Goal: Complete application form

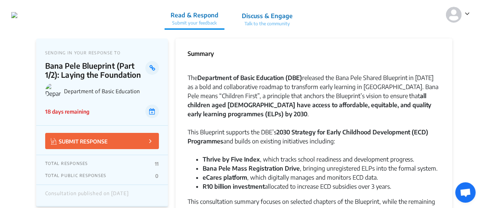
click at [466, 13] on icon at bounding box center [467, 14] width 5 height 8
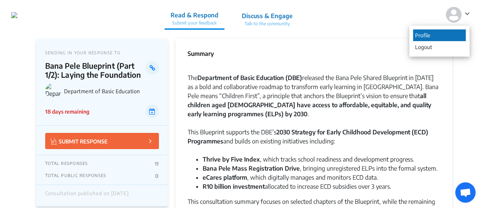
click at [433, 37] on p "Profile" at bounding box center [440, 35] width 53 height 12
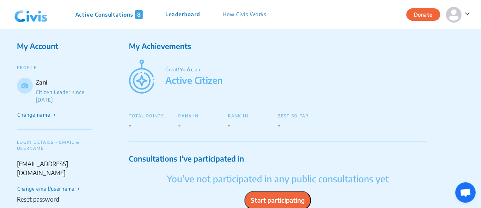
click at [92, 13] on p "Active Consultations 8" at bounding box center [108, 14] width 67 height 9
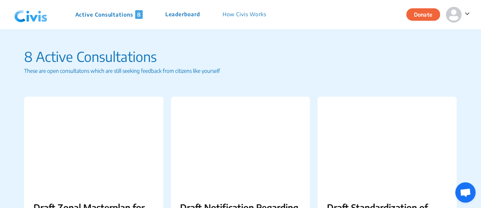
click at [32, 17] on img at bounding box center [30, 14] width 39 height 23
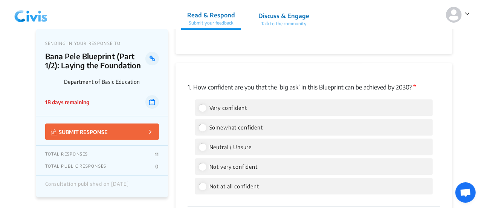
scroll to position [1056, 0]
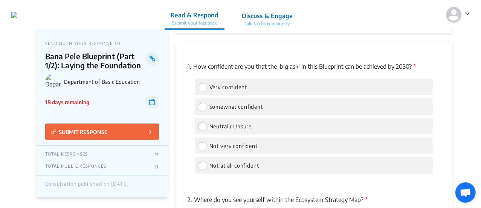
click at [204, 128] on input "Neutral / Unsure" at bounding box center [202, 126] width 7 height 7
radio input "true"
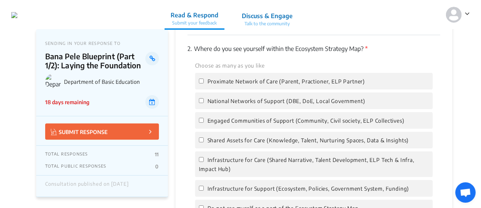
scroll to position [1244, 0]
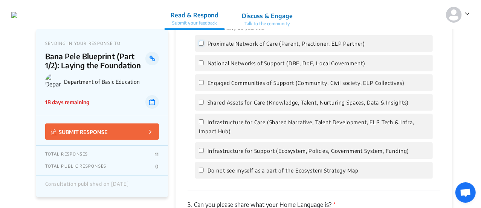
click at [201, 42] on input "Proximate Network of Care (Parent, Practioner, ELP Partner)" at bounding box center [201, 43] width 5 height 5
checkbox input "true"
click at [203, 81] on input "Engaged Communities of Support (Community, Civil society, ELP Collectives)" at bounding box center [201, 82] width 5 height 5
checkbox input "true"
click at [199, 150] on input "Infrastructure for Support (Ecosystem, Policies, Government System, Funding)" at bounding box center [201, 150] width 5 height 5
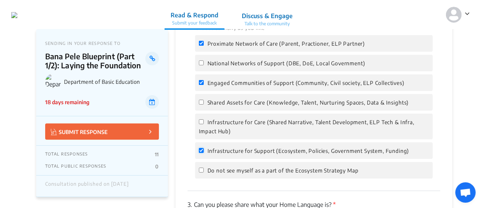
checkbox input "true"
click at [201, 123] on input "Infrastructure for Care (Shared Narrative, Talent Development, ELP Tech & Infra…" at bounding box center [201, 121] width 5 height 5
checkbox input "true"
click at [201, 101] on input "Shared Assets for Care (Knowledge, Talent, Nurturing Spaces, Data & Insights)" at bounding box center [201, 102] width 5 height 5
checkbox input "true"
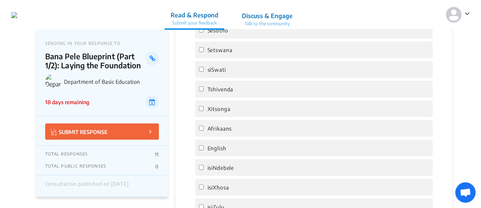
scroll to position [1508, 0]
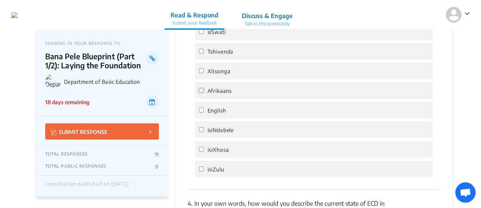
click at [201, 92] on input "Afrikaans" at bounding box center [201, 90] width 5 height 5
checkbox input "true"
drag, startPoint x: 203, startPoint y: 110, endPoint x: 202, endPoint y: 120, distance: 10.2
click at [202, 110] on input "English" at bounding box center [201, 109] width 5 height 5
checkbox input "true"
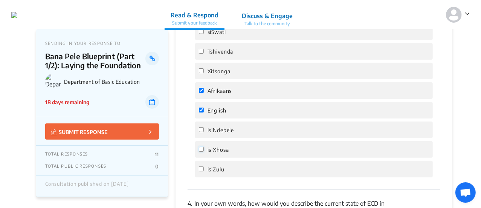
click at [203, 149] on input "isiXhosa" at bounding box center [201, 149] width 5 height 5
checkbox input "true"
click at [201, 169] on input "isiZulu" at bounding box center [201, 168] width 5 height 5
checkbox input "true"
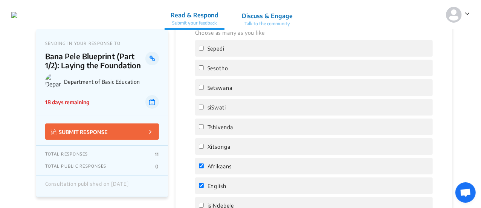
scroll to position [1395, 0]
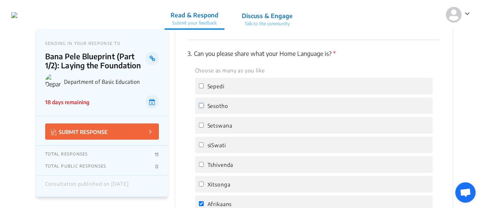
click at [202, 106] on input "Sesotho" at bounding box center [201, 105] width 5 height 5
checkbox input "true"
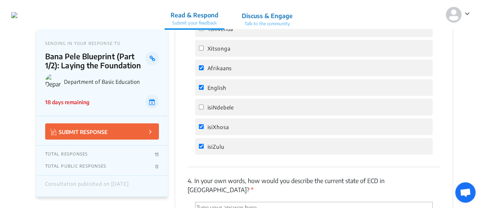
scroll to position [1584, 0]
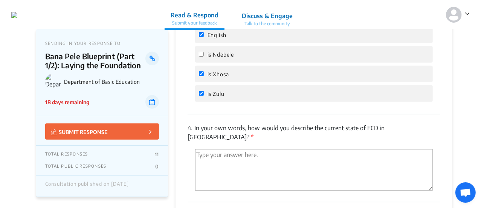
click at [231, 149] on textarea "'Type your answer here.' | translate" at bounding box center [314, 169] width 238 height 41
paste textarea "ECD in South Africa is at a tipping point. The majority of centres operate in t…"
type textarea "ECD in South Africa is at a tipping point. The majority of centres operate in t…"
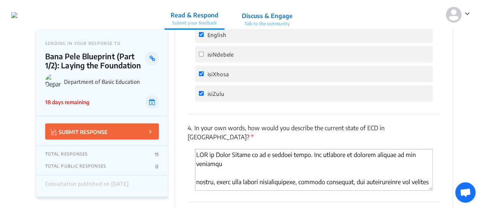
scroll to position [258, 0]
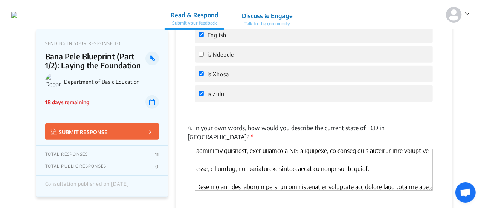
click at [224, 173] on textarea "'Type your answer here.' | translate" at bounding box center [314, 169] width 238 height 41
click at [224, 168] on textarea "'Type your answer here.' | translate" at bounding box center [314, 169] width 238 height 41
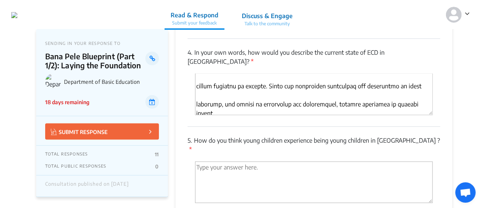
scroll to position [0, 0]
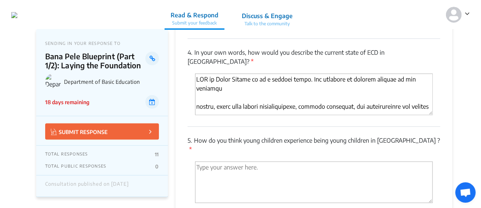
drag, startPoint x: 329, startPoint y: 101, endPoint x: 193, endPoint y: 67, distance: 140.4
click at [193, 74] on div at bounding box center [314, 96] width 253 height 44
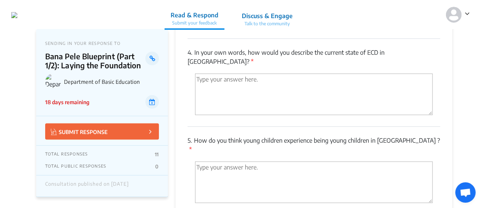
paste textarea "ECD in South Africa is at a tipping point. The majority of centres operate in t…"
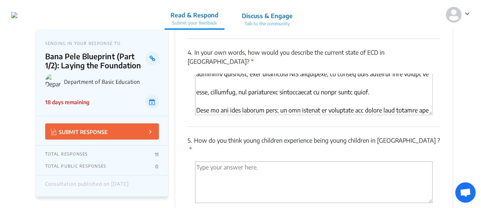
scroll to position [259, 0]
click at [288, 90] on textarea "'Type your answer here.' | translate" at bounding box center [314, 94] width 238 height 41
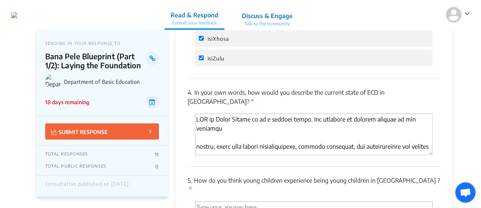
scroll to position [1584, 0]
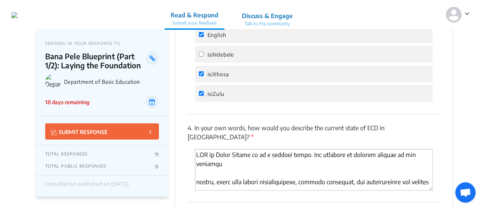
click at [205, 155] on textarea "'Type your answer here.' | translate" at bounding box center [314, 169] width 238 height 41
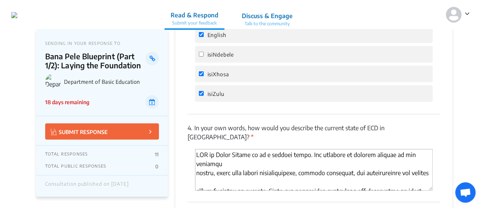
click at [253, 166] on textarea "'Type your answer here.' | translate" at bounding box center [314, 169] width 238 height 41
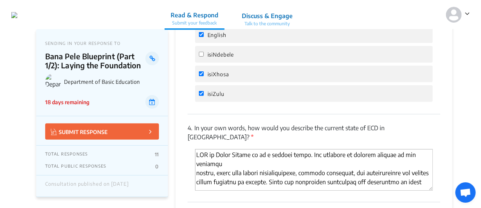
click at [245, 172] on textarea "'Type your answer here.' | translate" at bounding box center [314, 169] width 238 height 41
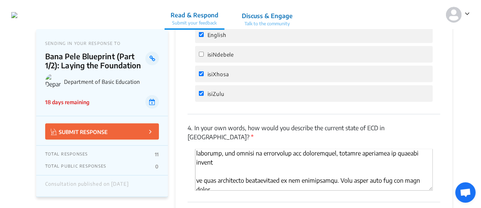
click at [197, 162] on textarea "'Type your answer here.' | translate" at bounding box center [314, 169] width 238 height 41
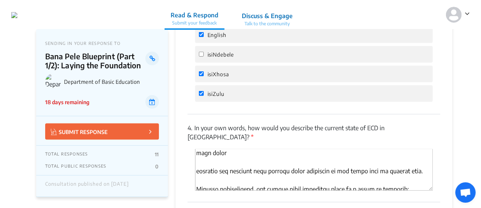
scroll to position [66, 0]
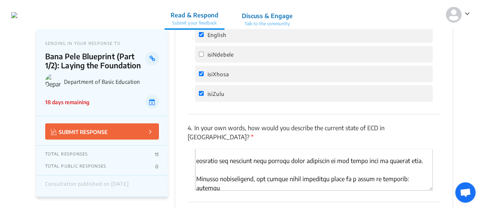
click at [195, 149] on textarea "'Type your answer here.' | translate" at bounding box center [314, 169] width 238 height 41
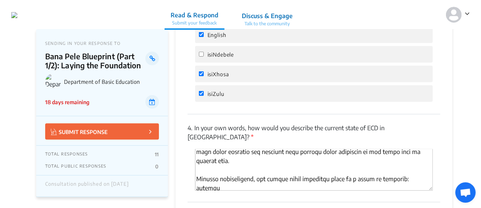
scroll to position [95, 0]
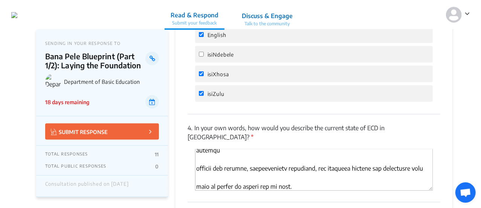
click at [197, 149] on textarea "'Type your answer here.' | translate" at bounding box center [314, 169] width 238 height 41
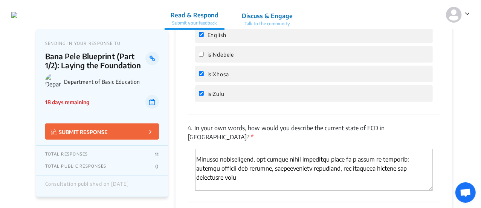
scroll to position [87, 0]
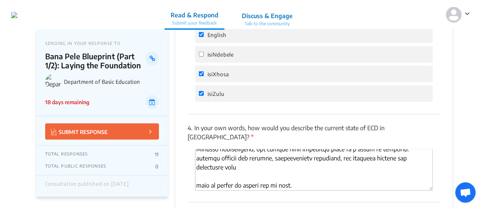
click at [198, 157] on textarea "'Type your answer here.' | translate" at bounding box center [314, 169] width 238 height 41
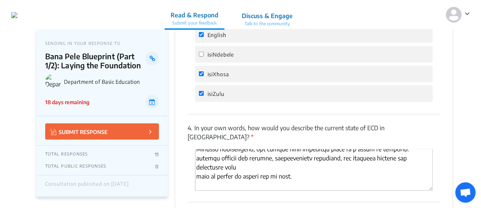
click at [198, 167] on textarea "'Type your answer here.' | translate" at bounding box center [314, 169] width 238 height 41
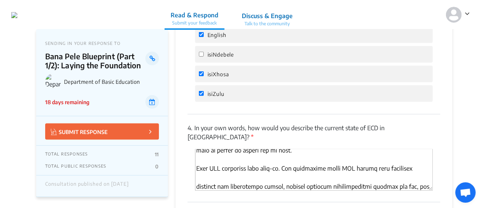
scroll to position [125, 0]
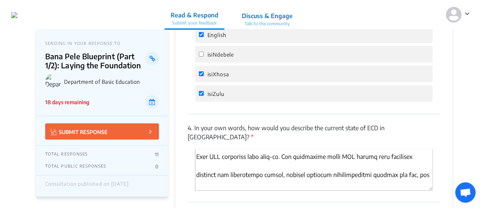
click at [196, 149] on textarea "'Type your answer here.' | translate" at bounding box center [314, 169] width 238 height 41
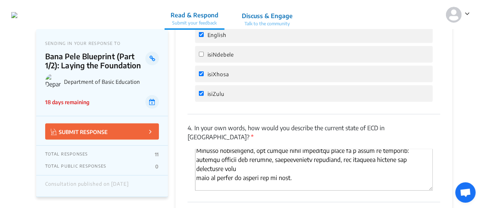
scroll to position [123, 0]
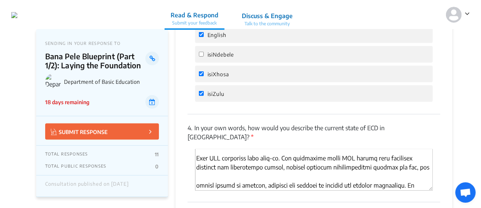
click at [197, 159] on textarea "'Type your answer here.' | translate" at bounding box center [314, 169] width 238 height 41
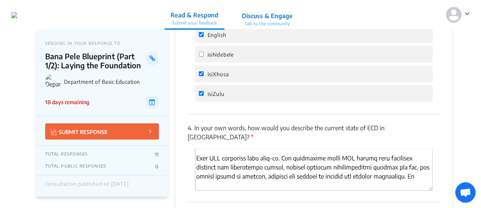
click at [414, 151] on textarea "'Type your answer here.' | translate" at bounding box center [314, 169] width 238 height 41
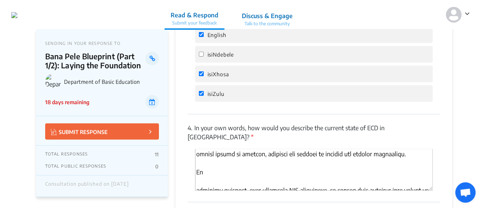
scroll to position [161, 0]
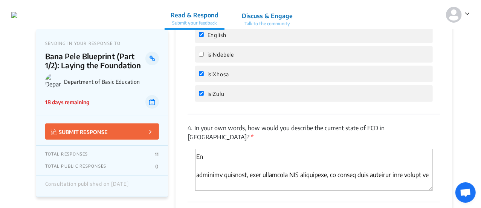
click at [198, 149] on textarea "'Type your answer here.' | translate" at bounding box center [314, 169] width 238 height 41
click at [197, 149] on textarea "'Type your answer here.' | translate" at bounding box center [314, 169] width 238 height 41
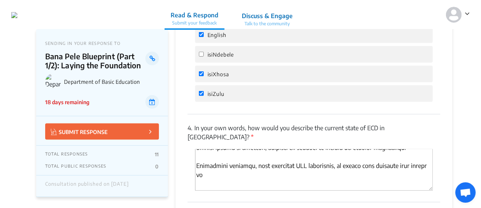
scroll to position [143, 0]
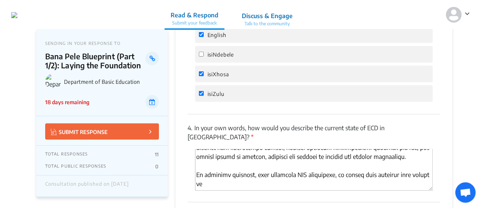
drag, startPoint x: 198, startPoint y: 175, endPoint x: 205, endPoint y: 175, distance: 7.6
click at [198, 175] on textarea "'Type your answer here.' | translate" at bounding box center [314, 169] width 238 height 41
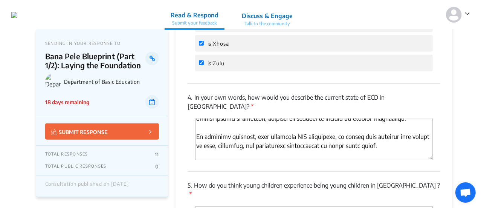
scroll to position [1621, 0]
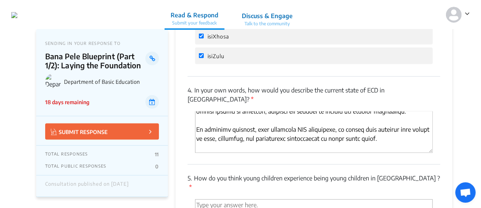
drag, startPoint x: 196, startPoint y: 127, endPoint x: 206, endPoint y: 128, distance: 9.9
click at [196, 127] on textarea "'Type your answer here.' | translate" at bounding box center [314, 131] width 238 height 41
drag, startPoint x: 212, startPoint y: 129, endPoint x: 325, endPoint y: 140, distance: 114.4
click at [212, 129] on textarea "'Type your answer here.' | translate" at bounding box center [314, 131] width 238 height 41
click at [196, 129] on textarea "'Type your answer here.' | translate" at bounding box center [314, 131] width 238 height 41
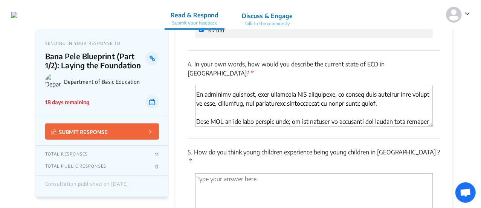
scroll to position [1659, 0]
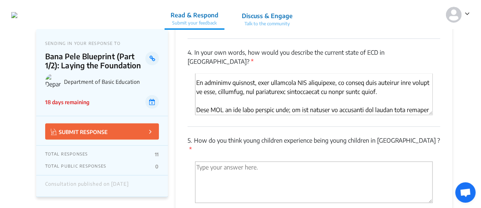
click at [197, 101] on textarea "'Type your answer here.' | translate" at bounding box center [314, 94] width 238 height 41
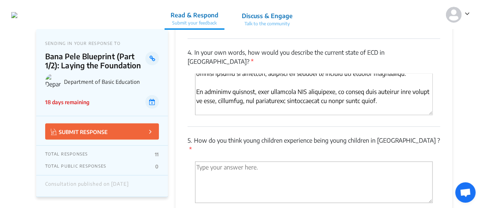
drag, startPoint x: 196, startPoint y: 88, endPoint x: 205, endPoint y: 86, distance: 9.1
click at [196, 88] on textarea "'Type your answer here.' | translate" at bounding box center [314, 94] width 238 height 41
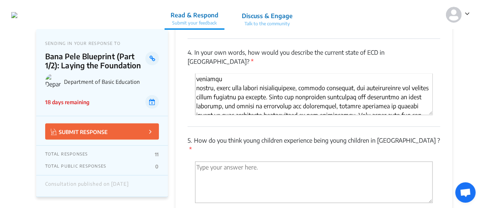
scroll to position [0, 0]
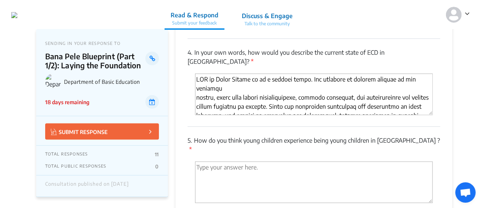
type textarea "ECD in South Africa is at a tipping point. The majority of centres operate in t…"
click at [271, 161] on textarea "'Type your answer here.' | translate" at bounding box center [314, 181] width 238 height 41
paste textarea "For many young children in South Africa, early childhood is shaped by environme…"
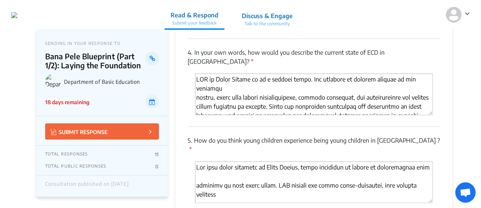
click at [270, 162] on textarea "'Type your answer here.' | translate" at bounding box center [314, 181] width 238 height 41
click at [265, 161] on textarea "'Type your answer here.' | translate" at bounding box center [314, 181] width 238 height 41
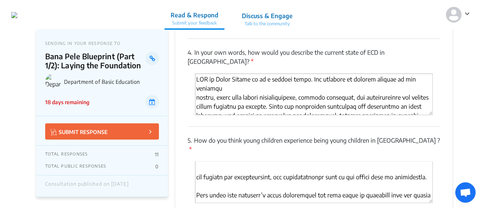
scroll to position [38, 0]
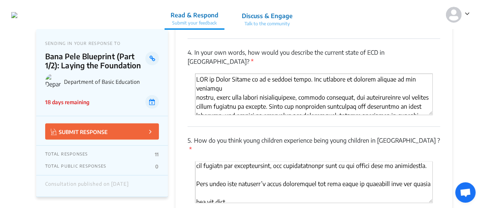
drag, startPoint x: 197, startPoint y: 147, endPoint x: 207, endPoint y: 149, distance: 10.8
click at [197, 161] on textarea "'Type your answer here.' | translate" at bounding box center [314, 181] width 238 height 41
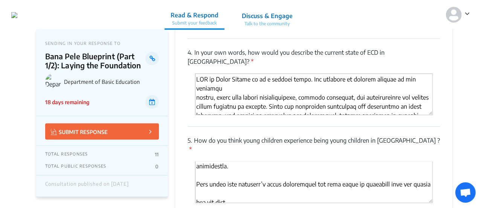
scroll to position [19, 0]
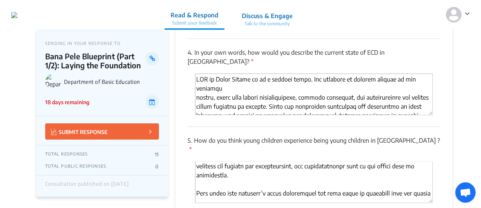
click at [241, 166] on textarea "'Type your answer here.' | translate" at bounding box center [314, 181] width 238 height 41
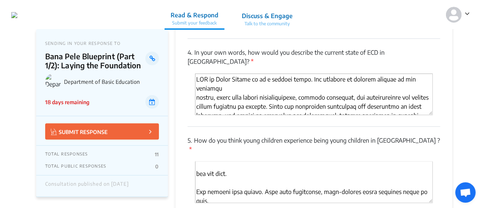
click at [197, 161] on textarea "'Type your answer here.' | translate" at bounding box center [314, 181] width 238 height 41
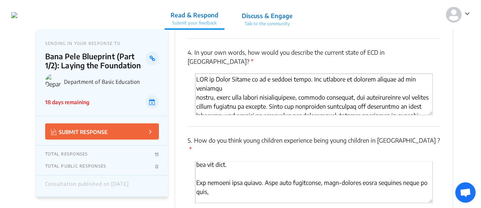
scroll to position [48, 0]
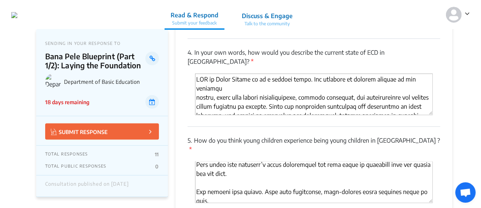
drag, startPoint x: 197, startPoint y: 173, endPoint x: 219, endPoint y: 166, distance: 23.3
click at [197, 173] on textarea "'Type your answer here.' | translate" at bounding box center [314, 181] width 238 height 41
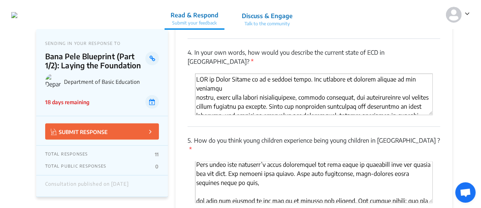
drag, startPoint x: 196, startPoint y: 183, endPoint x: 207, endPoint y: 181, distance: 10.7
click at [196, 183] on textarea "'Type your answer here.' | translate" at bounding box center [314, 181] width 238 height 41
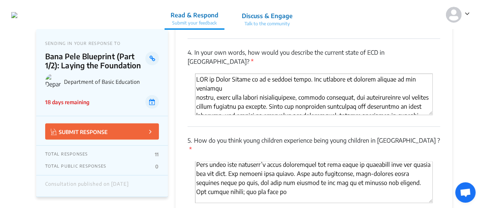
scroll to position [86, 0]
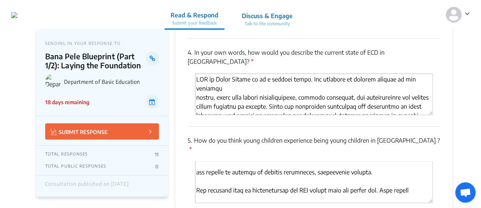
click at [195, 161] on textarea "'Type your answer here.' | translate" at bounding box center [314, 181] width 238 height 41
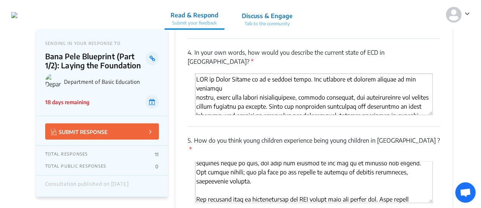
scroll to position [105, 0]
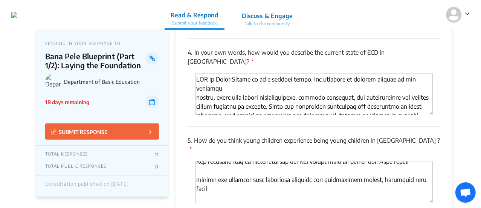
click at [197, 161] on textarea "'Type your answer here.' | translate" at bounding box center [314, 181] width 238 height 41
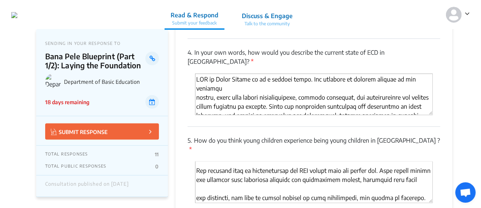
scroll to position [92, 0]
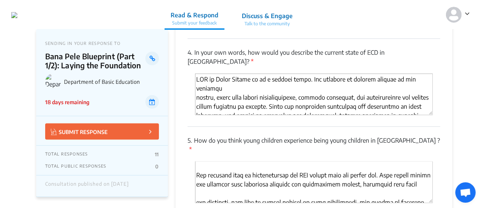
click at [196, 176] on textarea "'Type your answer here.' | translate" at bounding box center [314, 181] width 238 height 41
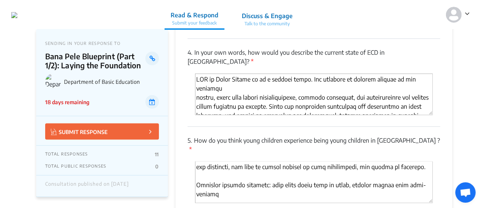
scroll to position [129, 0]
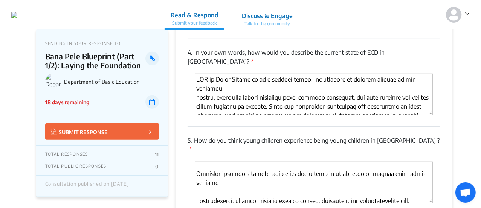
click at [197, 165] on textarea "'Type your answer here.' | translate" at bounding box center [314, 181] width 238 height 41
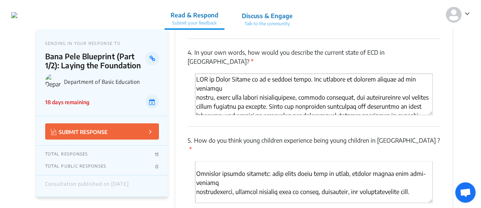
scroll to position [167, 0]
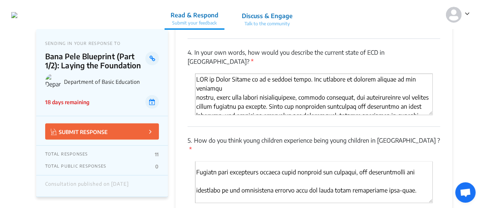
click at [197, 161] on textarea "'Type your answer here.' | translate" at bounding box center [314, 181] width 238 height 41
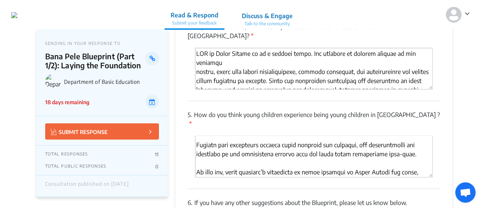
scroll to position [1697, 0]
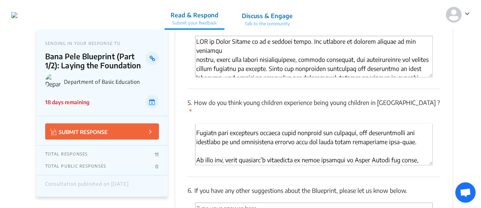
click at [196, 143] on textarea "'Type your answer here.' | translate" at bounding box center [314, 144] width 238 height 41
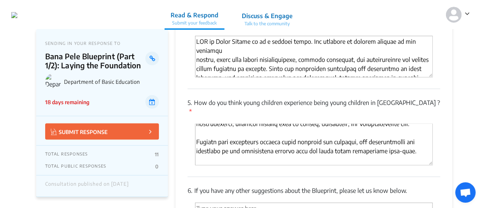
scroll to position [1734, 0]
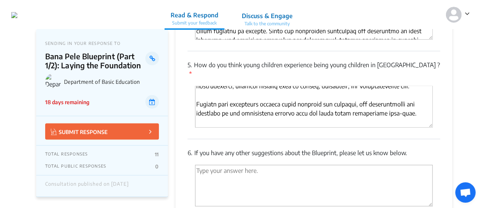
type textarea "For many young children in South Africa, early childhood is shaped by environme…"
click at [261, 165] on textarea "'Type your answer here.' | translate" at bounding box center [314, 185] width 238 height 41
paste textarea "1. Municipalities Municipalities are central to the delivery of ECD services in…"
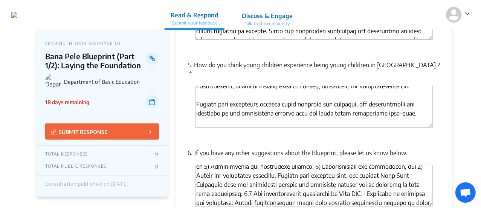
scroll to position [0, 0]
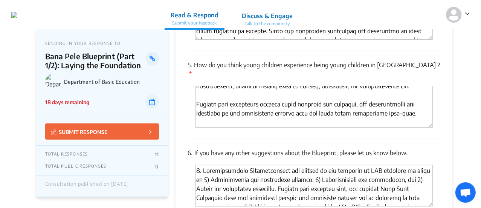
click at [253, 170] on textarea "'Type your answer here.' | translate" at bounding box center [314, 185] width 238 height 41
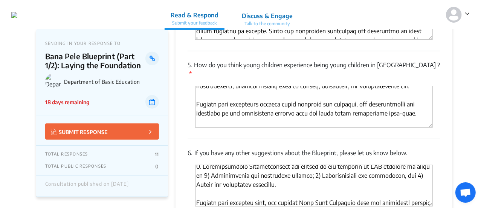
scroll to position [42, 0]
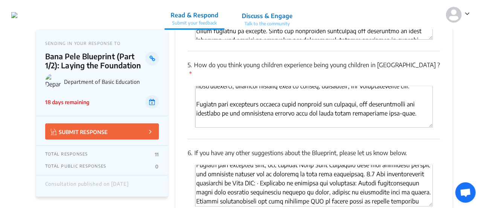
click at [373, 165] on textarea "'Type your answer here.' | translate" at bounding box center [314, 185] width 238 height 41
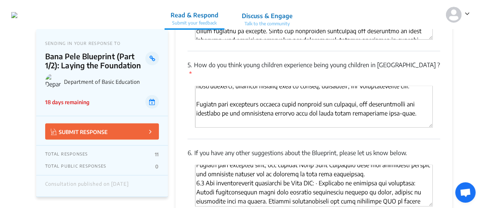
scroll to position [55, 0]
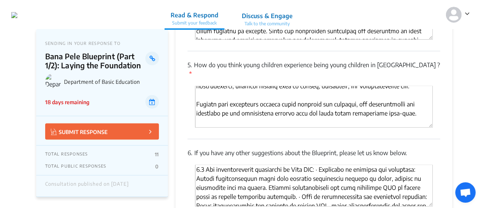
drag, startPoint x: 318, startPoint y: 150, endPoint x: 323, endPoint y: 150, distance: 4.9
click at [318, 165] on textarea "'Type your answer here.' | translate" at bounding box center [314, 185] width 238 height 41
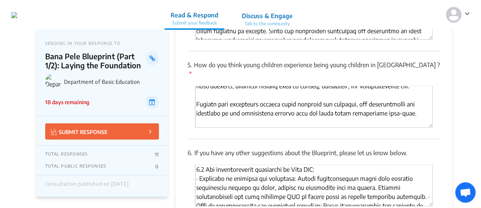
scroll to position [64, 0]
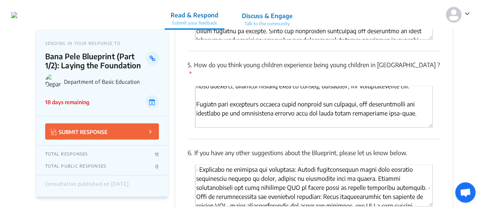
click at [422, 169] on textarea "'Type your answer here.' | translate" at bounding box center [314, 185] width 238 height 41
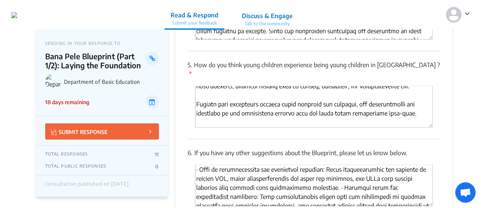
click at [330, 168] on textarea "'Type your answer here.' | translate" at bounding box center [314, 185] width 238 height 41
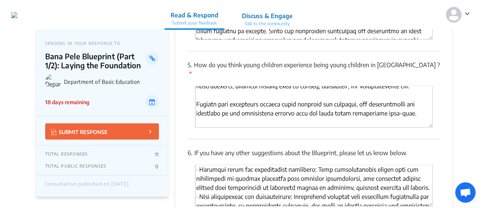
click at [429, 171] on textarea "'Type your answer here.' | translate" at bounding box center [314, 185] width 238 height 41
click at [428, 169] on textarea "'Type your answer here.' | translate" at bounding box center [314, 185] width 238 height 41
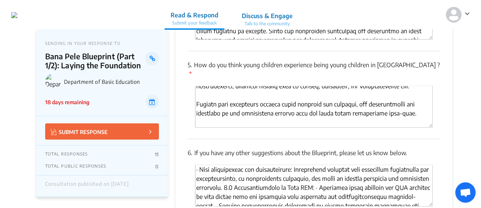
click at [267, 169] on textarea "'Type your answer here.' | translate" at bounding box center [314, 185] width 238 height 41
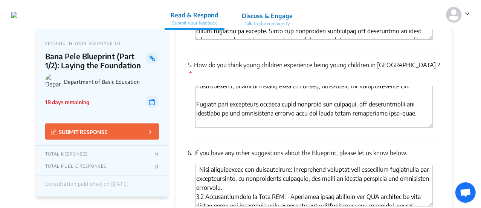
click at [294, 178] on textarea "'Type your answer here.' | translate" at bounding box center [314, 185] width 238 height 41
drag, startPoint x: 293, startPoint y: 178, endPoint x: 310, endPoint y: 176, distance: 16.7
click at [293, 178] on textarea "'Type your answer here.' | translate" at bounding box center [314, 185] width 238 height 41
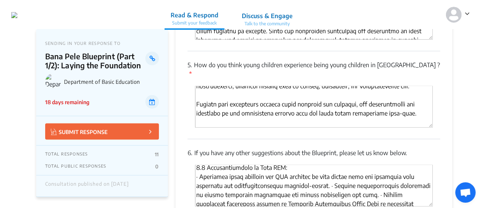
scroll to position [187, 0]
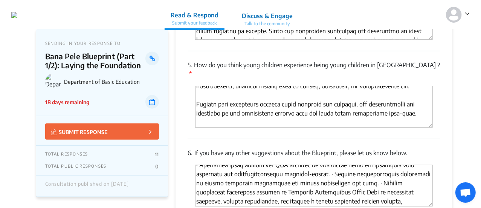
click at [333, 165] on textarea "'Type your answer here.' | translate" at bounding box center [314, 185] width 238 height 41
drag, startPoint x: 331, startPoint y: 155, endPoint x: 379, endPoint y: 154, distance: 47.9
click at [331, 165] on textarea "'Type your answer here.' | translate" at bounding box center [314, 185] width 238 height 41
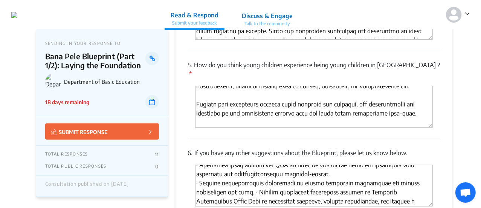
scroll to position [200, 0]
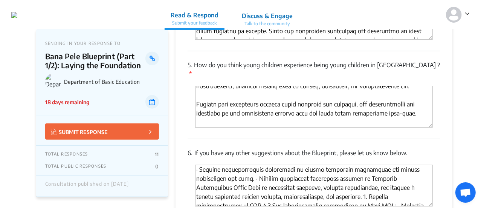
click at [322, 178] on textarea "'Type your answer here.' | translate" at bounding box center [314, 185] width 238 height 41
click at [255, 165] on textarea "'Type your answer here.' | translate" at bounding box center [314, 185] width 238 height 41
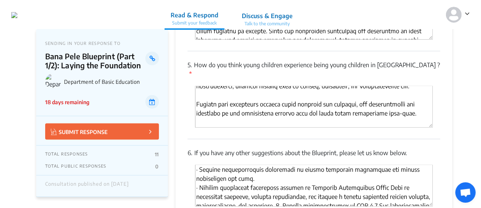
scroll to position [218, 0]
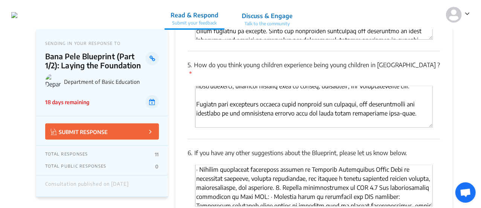
drag, startPoint x: 275, startPoint y: 168, endPoint x: 337, endPoint y: 168, distance: 61.8
click at [275, 168] on textarea "'Type your answer here.' | translate" at bounding box center [314, 185] width 238 height 41
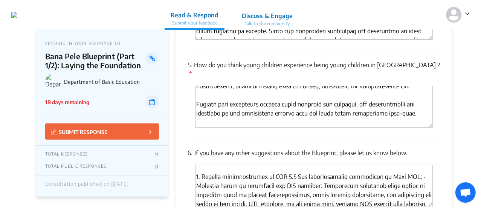
scroll to position [259, 0]
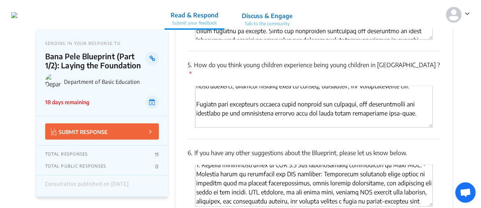
click at [276, 165] on textarea "'Type your answer here.' | translate" at bounding box center [314, 185] width 238 height 41
click at [278, 165] on textarea "'Type your answer here.' | translate" at bounding box center [314, 185] width 238 height 41
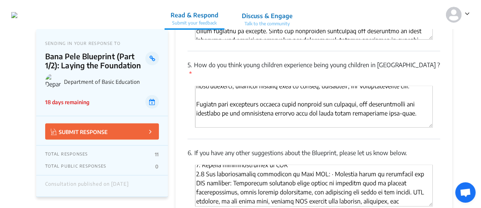
scroll to position [264, 0]
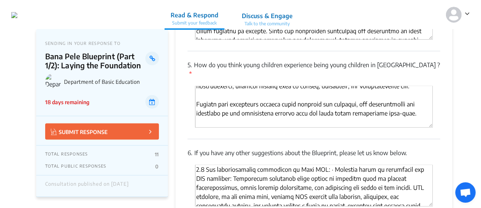
click at [319, 165] on textarea "'Type your answer here.' | translate" at bounding box center [314, 185] width 238 height 41
click at [320, 165] on textarea "'Type your answer here.' | translate" at bounding box center [314, 185] width 238 height 41
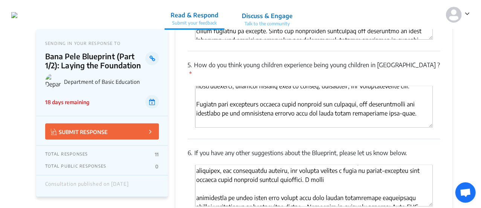
scroll to position [310, 0]
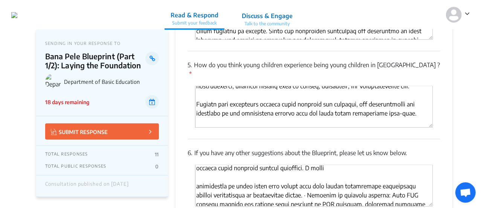
click at [197, 167] on textarea "'Type your answer here.' | translate" at bounding box center [314, 185] width 238 height 41
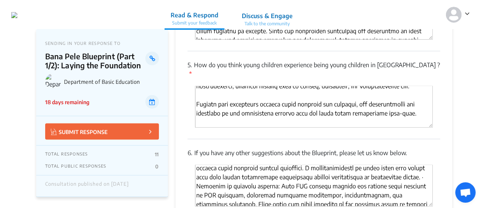
scroll to position [301, 0]
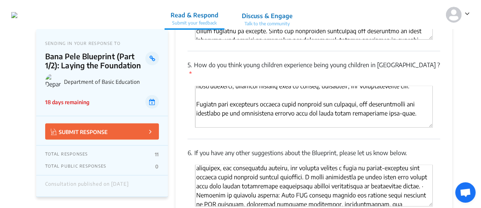
click at [404, 167] on textarea "'Type your answer here.' | translate" at bounding box center [314, 185] width 238 height 41
click at [402, 166] on textarea "'Type your answer here.' | translate" at bounding box center [314, 185] width 238 height 41
click at [403, 166] on textarea "'Type your answer here.' | translate" at bounding box center [314, 185] width 238 height 41
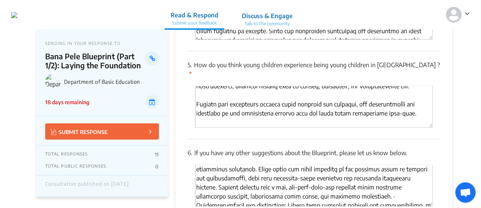
scroll to position [357, 0]
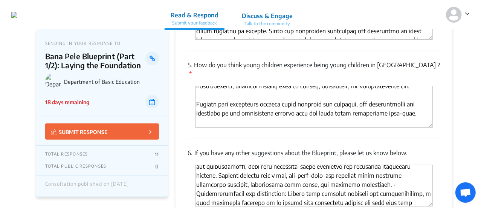
click at [253, 166] on textarea "'Type your answer here.' | translate" at bounding box center [314, 185] width 238 height 41
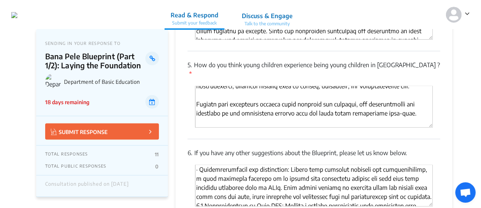
scroll to position [419, 0]
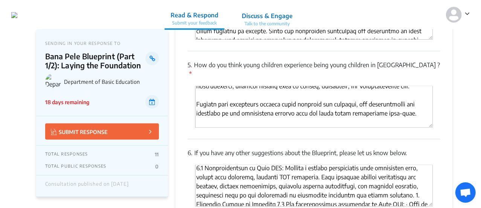
click at [196, 165] on textarea "'Type your answer here.' | translate" at bounding box center [314, 185] width 238 height 41
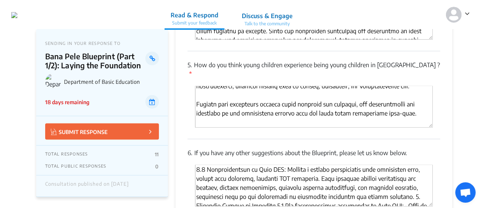
click at [291, 165] on textarea "'Type your answer here.' | translate" at bounding box center [314, 185] width 238 height 41
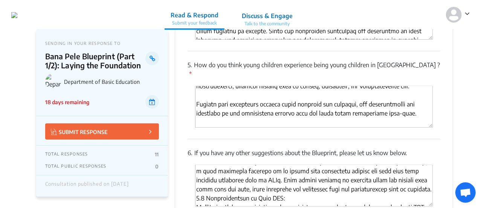
scroll to position [426, 0]
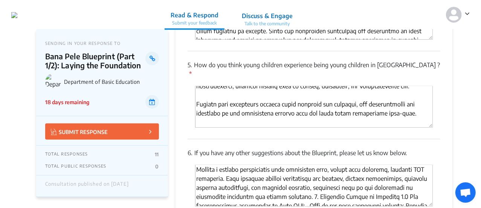
click at [308, 178] on textarea "'Type your answer here.' | translate" at bounding box center [314, 185] width 238 height 41
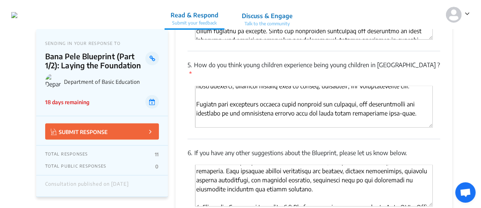
scroll to position [472, 0]
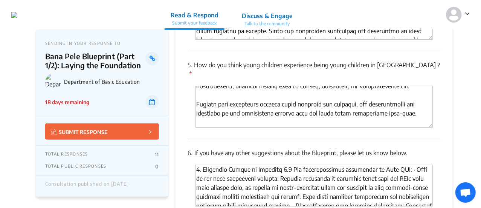
click at [282, 165] on textarea "'Type your answer here.' | translate" at bounding box center [314, 185] width 238 height 41
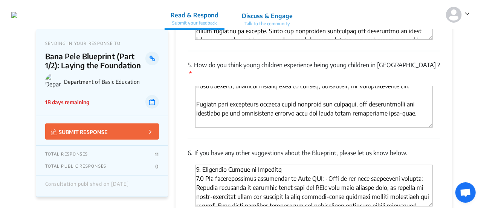
scroll to position [481, 0]
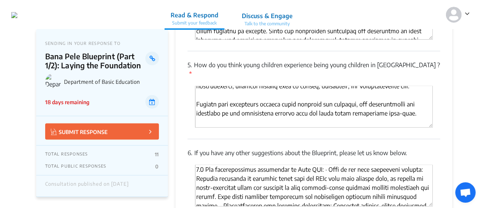
click at [320, 165] on textarea "'Type your answer here.' | translate" at bounding box center [314, 185] width 238 height 41
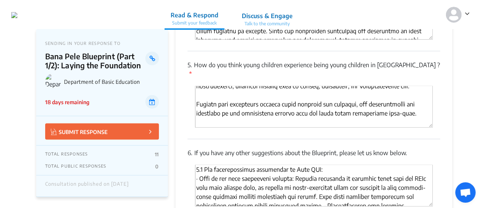
scroll to position [490, 0]
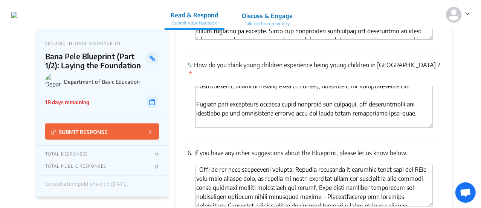
click at [332, 178] on textarea "'Type your answer here.' | translate" at bounding box center [314, 185] width 238 height 41
click at [333, 179] on textarea "'Type your answer here.' | translate" at bounding box center [314, 185] width 238 height 41
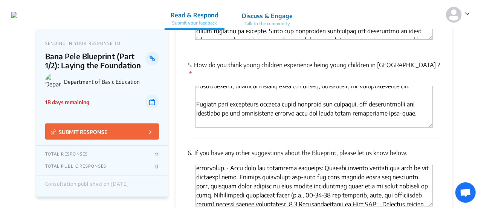
scroll to position [601, 0]
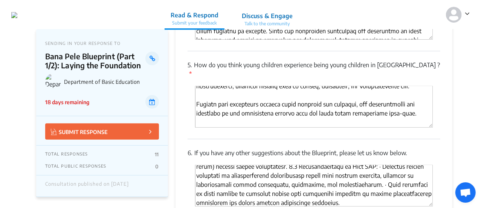
click at [224, 165] on textarea "'Type your answer here.' | translate" at bounding box center [314, 185] width 238 height 41
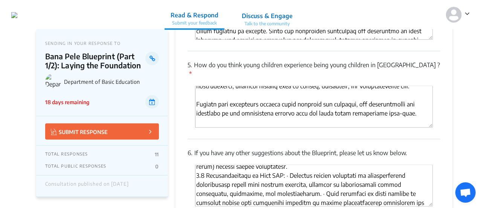
click at [293, 165] on textarea "'Type your answer here.' | translate" at bounding box center [314, 185] width 238 height 41
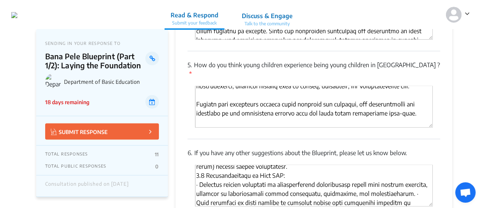
click at [427, 174] on textarea "'Type your answer here.' | translate" at bounding box center [314, 185] width 238 height 41
click at [428, 175] on textarea "'Type your answer here.' | translate" at bounding box center [314, 185] width 238 height 41
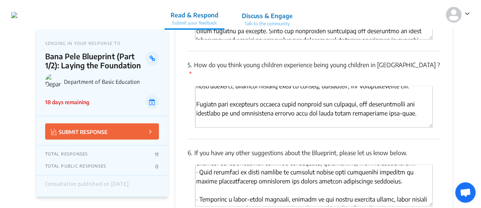
scroll to position [639, 0]
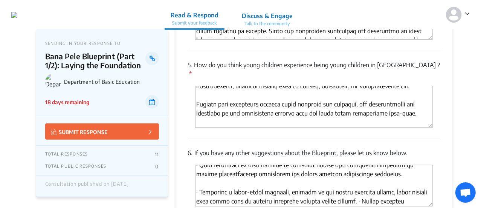
click at [289, 166] on textarea "'Type your answer here.' | translate" at bounding box center [314, 185] width 238 height 41
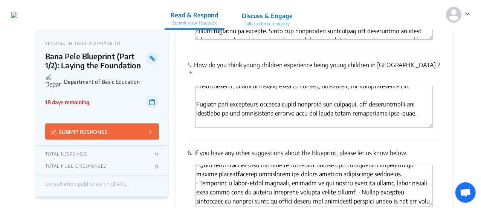
click at [354, 173] on textarea "'Type your answer here.' | translate" at bounding box center [314, 185] width 238 height 41
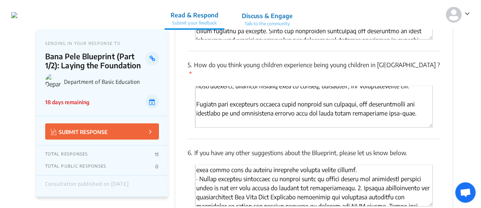
scroll to position [677, 0]
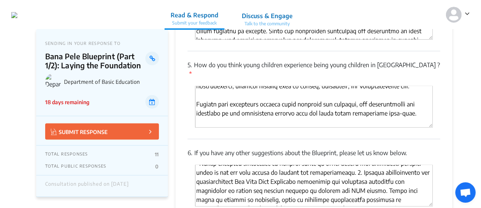
click at [351, 165] on textarea "'Type your answer here.' | translate" at bounding box center [314, 185] width 238 height 41
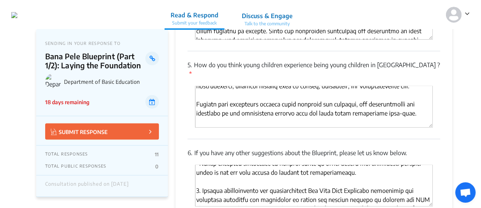
click at [311, 169] on textarea "'Type your answer here.' | translate" at bounding box center [314, 185] width 238 height 41
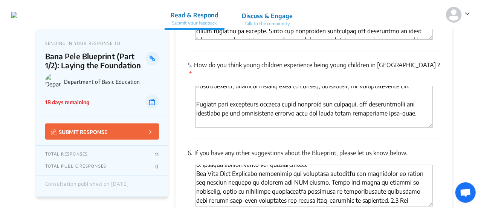
scroll to position [714, 0]
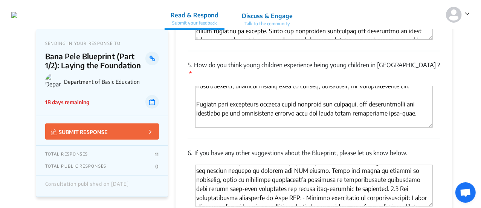
click at [339, 169] on textarea "'Type your answer here.' | translate" at bounding box center [314, 185] width 238 height 41
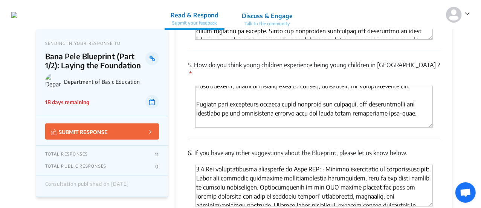
drag, startPoint x: 320, startPoint y: 150, endPoint x: 325, endPoint y: 150, distance: 5.3
click at [320, 165] on textarea "'Type your answer here.' | translate" at bounding box center [314, 185] width 238 height 41
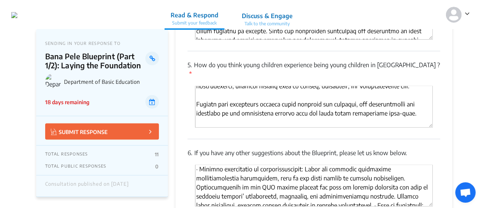
scroll to position [790, 0]
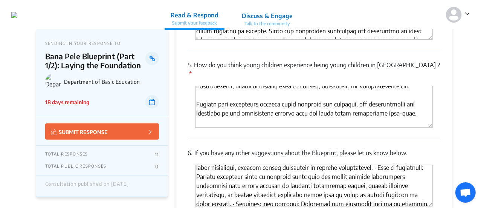
click at [330, 165] on textarea "'Type your answer here.' | translate" at bounding box center [314, 185] width 238 height 41
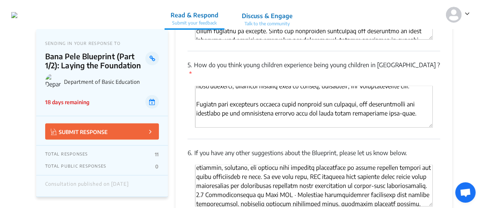
scroll to position [797, 0]
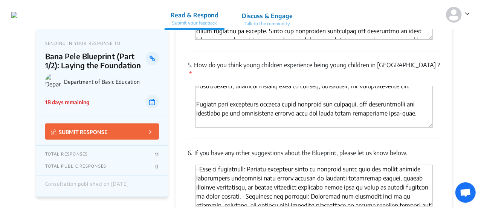
click at [261, 177] on textarea "'Type your answer here.' | translate" at bounding box center [314, 185] width 238 height 41
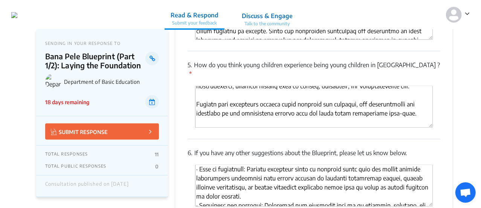
scroll to position [834, 0]
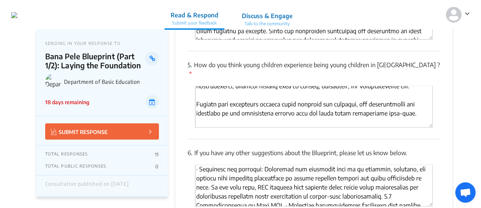
click at [386, 179] on textarea "'Type your answer here.' | translate" at bounding box center [314, 185] width 238 height 41
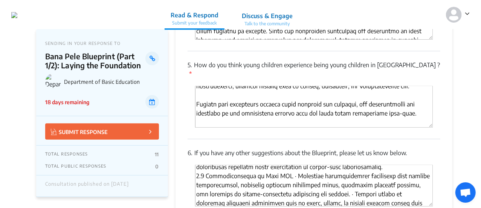
scroll to position [874, 0]
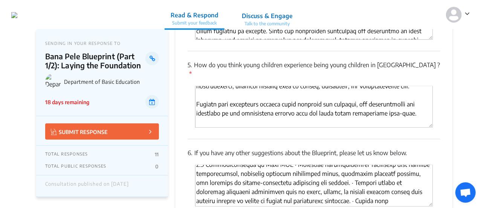
click at [338, 165] on textarea "'Type your answer here.' | translate" at bounding box center [314, 185] width 238 height 41
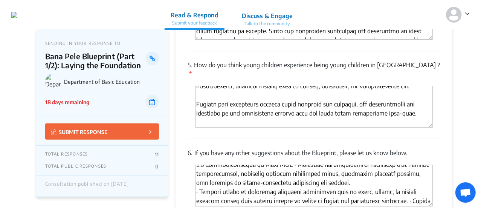
scroll to position [897, 0]
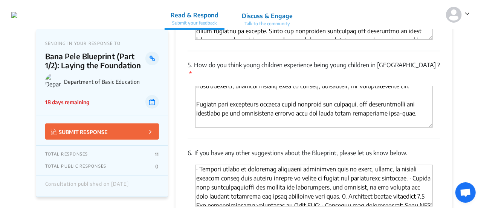
click at [416, 165] on textarea "'Type your answer here.' | translate" at bounding box center [314, 185] width 238 height 41
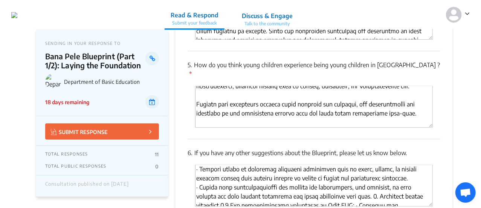
scroll to position [915, 0]
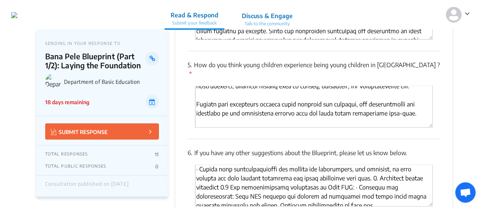
drag, startPoint x: 367, startPoint y: 159, endPoint x: 388, endPoint y: 162, distance: 21.0
click at [367, 165] on textarea "'Type your answer here.' | translate" at bounding box center [314, 185] width 238 height 41
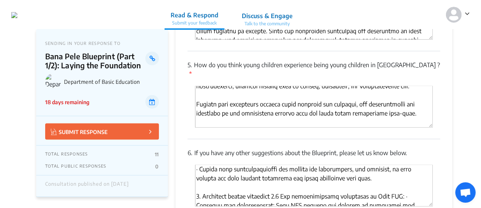
click at [274, 178] on textarea "'Type your answer here.' | translate" at bounding box center [314, 185] width 238 height 41
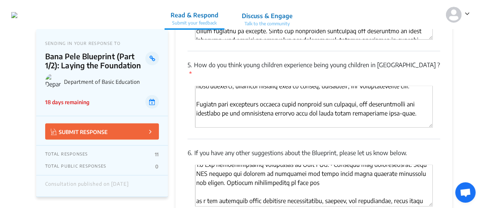
scroll to position [918, 0]
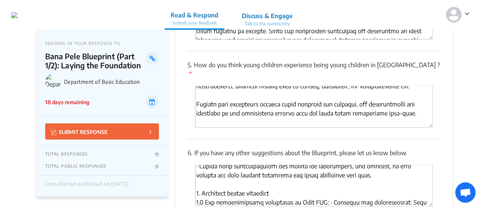
click at [319, 183] on textarea "'Type your answer here.' | translate" at bounding box center [314, 185] width 238 height 41
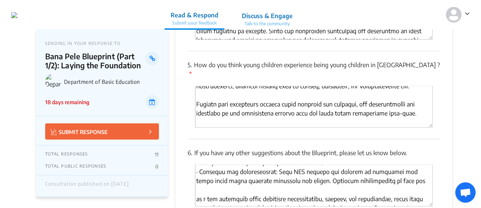
scroll to position [965, 0]
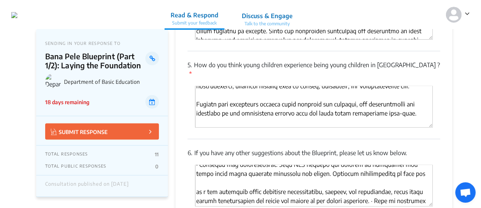
click at [269, 165] on textarea "'Type your answer here.' | translate" at bounding box center [314, 185] width 238 height 41
click at [197, 173] on textarea "'Type your answer here.' | translate" at bounding box center [314, 185] width 238 height 41
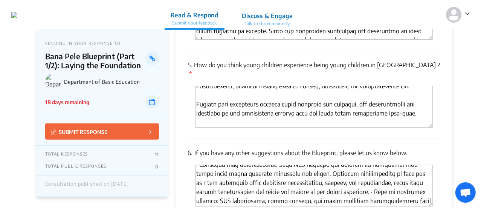
click at [373, 174] on textarea "'Type your answer here.' | translate" at bounding box center [314, 185] width 238 height 41
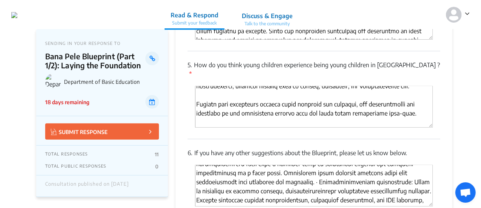
scroll to position [1021, 0]
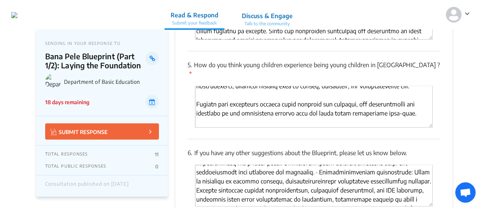
click at [314, 165] on textarea "'Type your answer here.' | translate" at bounding box center [314, 185] width 238 height 41
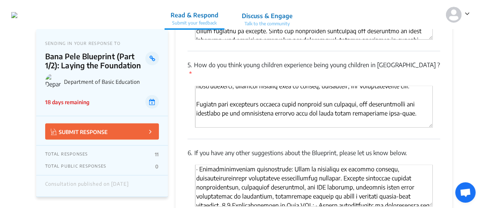
scroll to position [1070, 0]
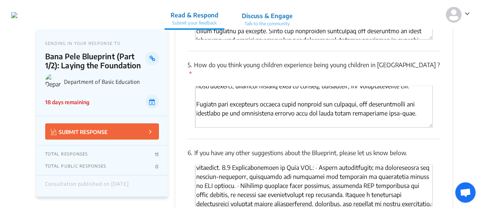
drag, startPoint x: 224, startPoint y: 148, endPoint x: 234, endPoint y: 148, distance: 9.8
click at [224, 165] on textarea "'Type your answer here.' | translate" at bounding box center [314, 185] width 238 height 41
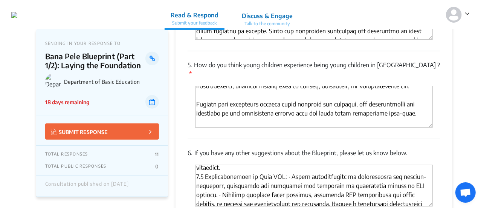
click at [294, 165] on textarea "'Type your answer here.' | translate" at bounding box center [314, 185] width 238 height 41
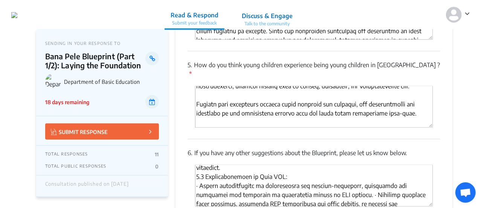
drag, startPoint x: 334, startPoint y: 176, endPoint x: 366, endPoint y: 174, distance: 32.5
click at [334, 176] on textarea "'Type your answer here.' | translate" at bounding box center [314, 185] width 238 height 41
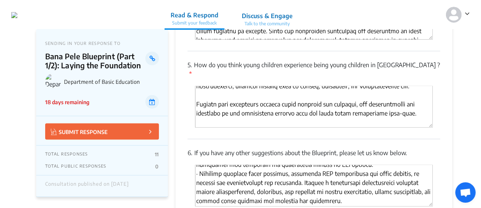
scroll to position [1772, 0]
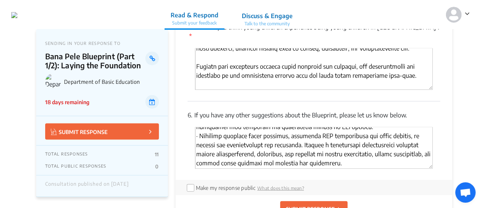
type textarea "1. Municipalities Municipalities are central to the delivery of ECD services in…"
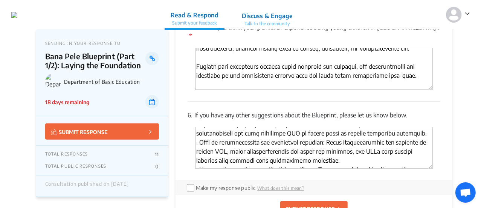
scroll to position [0, 0]
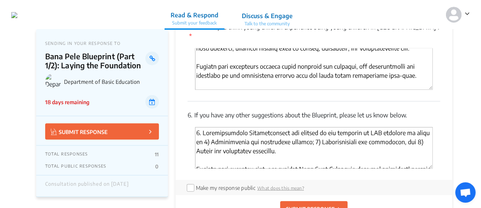
drag, startPoint x: 353, startPoint y: 144, endPoint x: 190, endPoint y: 97, distance: 169.5
click at [190, 101] on div "6. If you have any other suggestions about the Blueprint, please let us know be…" at bounding box center [314, 140] width 253 height 78
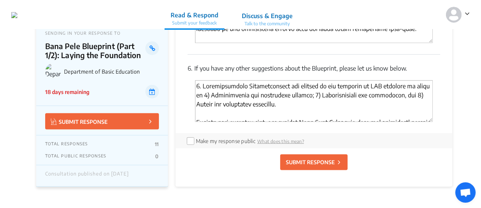
scroll to position [1847, 0]
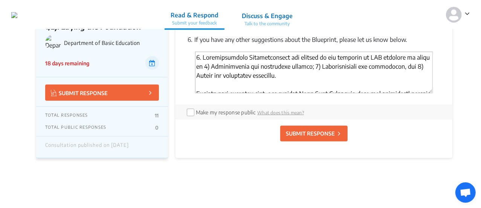
click at [295, 129] on p "SUBMIT RESPONSE" at bounding box center [310, 133] width 49 height 8
radio input "false"
checkbox input "false"
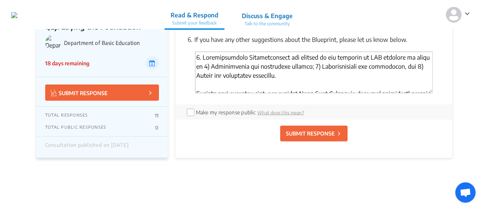
checkbox input "false"
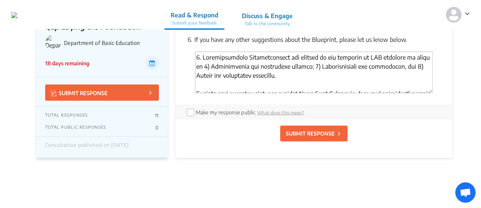
checkbox input "false"
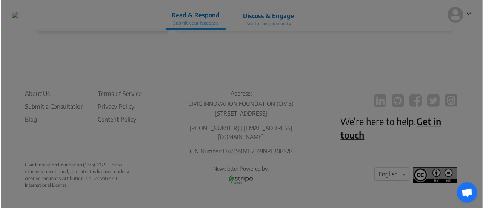
scroll to position [1066, 0]
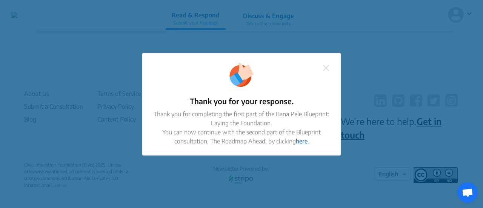
click at [302, 143] on link "here." at bounding box center [302, 141] width 13 height 8
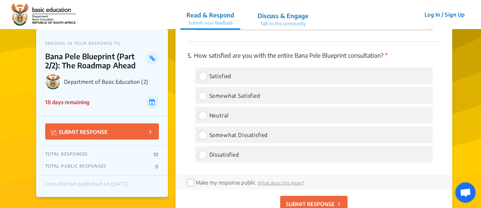
scroll to position [1584, 0]
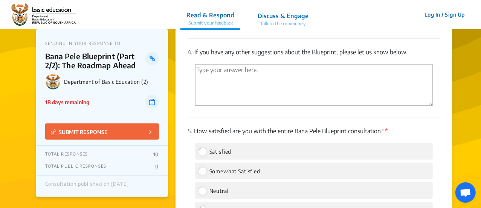
paste textarea "4. Loremipsumdolo Sitametconsect adi elitsed do eiu temporin ut LAB etdolore ma…"
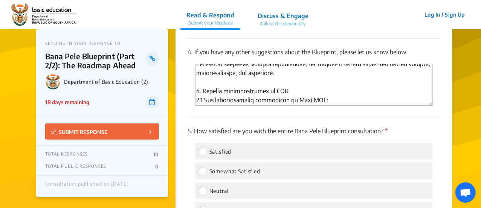
scroll to position [0, 0]
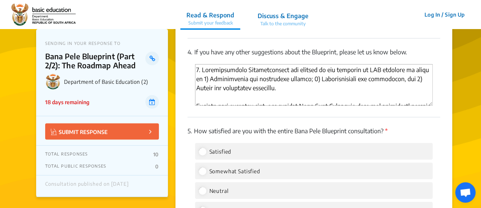
type textarea "4. Loremipsumdolo Sitametconsect adi elitsed do eiu temporin ut LAB etdolore ma…"
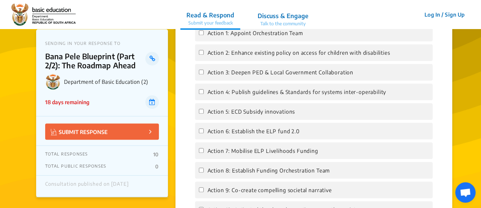
scroll to position [792, 0]
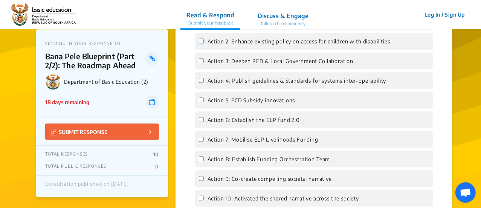
click at [203, 43] on input "Action 2: Enhance existing policy on access for children with disabilities" at bounding box center [201, 40] width 5 height 5
checkbox input "true"
click at [199, 83] on input "Action 4: Publish guidelines & Standards for systems inter-operability" at bounding box center [201, 80] width 5 height 5
checkbox input "true"
click at [202, 141] on input "Action 7: Mobilise ELP Livelihoods Funding" at bounding box center [201, 138] width 5 height 5
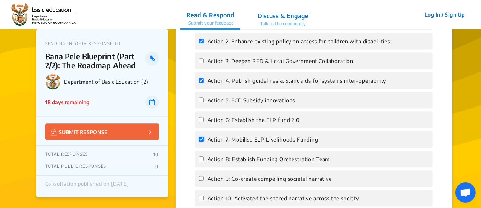
checkbox input "true"
click at [202, 181] on input "Action 9: Co-create compelling societal narrative" at bounding box center [201, 178] width 5 height 5
checkbox input "true"
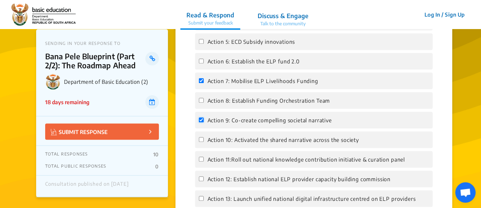
scroll to position [867, 0]
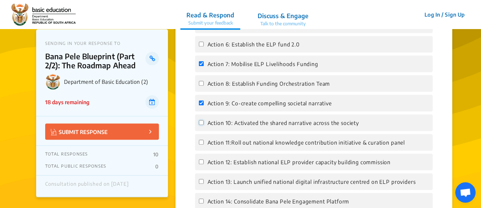
click at [203, 125] on input "Action 10: Activated the shared narrative across the society" at bounding box center [201, 122] width 5 height 5
checkbox input "true"
click at [201, 147] on label "Action 11:Roll out national knowledge contribution initiative & curation panel" at bounding box center [302, 142] width 207 height 9
click at [201, 144] on input "Action 11:Roll out national knowledge contribution initiative & curation panel" at bounding box center [201, 142] width 5 height 5
checkbox input "true"
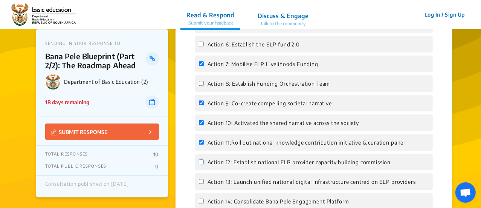
click at [199, 164] on input "Action 12: Establish national ELP provider capacity building commission" at bounding box center [201, 161] width 5 height 5
checkbox input "true"
drag, startPoint x: 200, startPoint y: 188, endPoint x: 302, endPoint y: 159, distance: 106.2
click at [201, 184] on input "Action 13: Launch unified national digital infrastructure centred on ELP provid…" at bounding box center [201, 181] width 5 height 5
checkbox input "true"
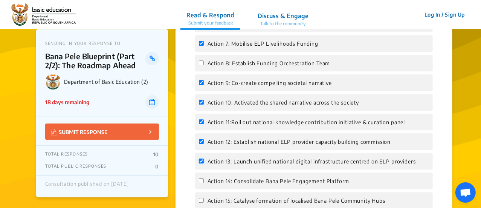
scroll to position [905, 0]
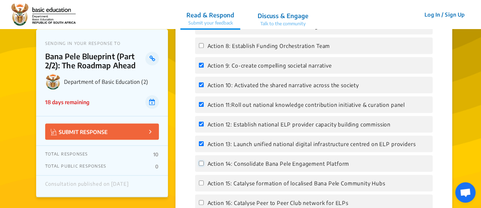
click at [204, 166] on input "Action 14: Consolidate Bana Pele Engagement Platform" at bounding box center [201, 163] width 5 height 5
checkbox input "true"
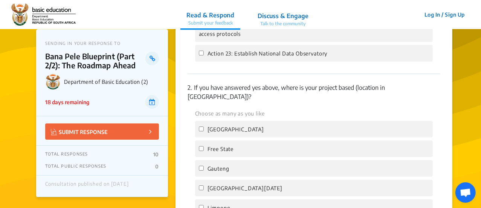
scroll to position [1282, 0]
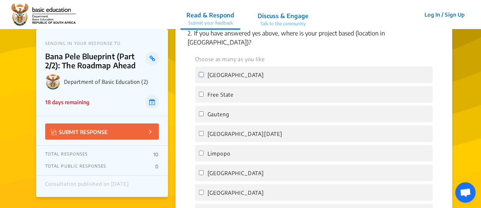
click at [201, 75] on input "[GEOGRAPHIC_DATA]" at bounding box center [201, 74] width 5 height 5
checkbox input "true"
click at [202, 113] on input "Gauteng" at bounding box center [201, 113] width 5 height 5
checkbox input "true"
click at [201, 134] on input "[GEOGRAPHIC_DATA][DATE]" at bounding box center [201, 133] width 5 height 5
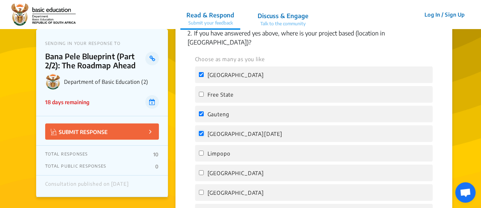
checkbox input "true"
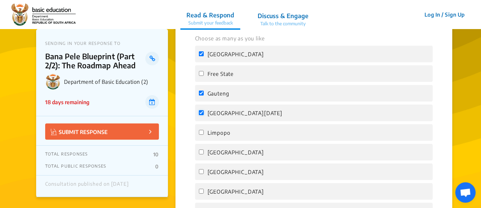
scroll to position [1320, 0]
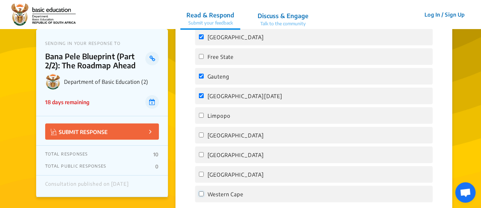
click at [203, 195] on input "Western Cape" at bounding box center [201, 193] width 5 height 5
checkbox input "true"
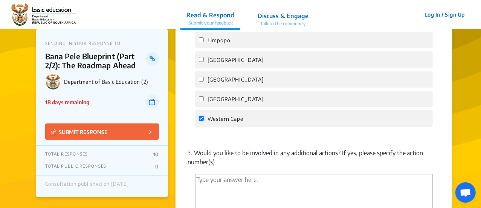
scroll to position [1433, 0]
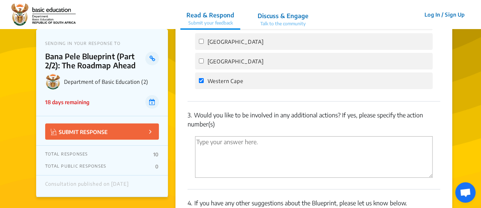
paste textarea "· Action 1: Appoint orchestration team · Action 5: ECD subsidy innovations · Ac…"
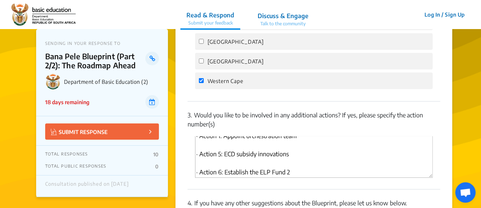
scroll to position [0, 0]
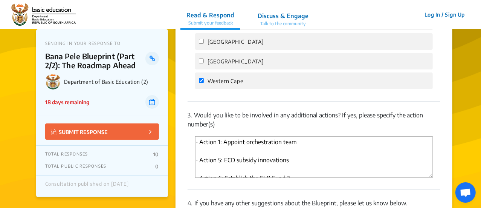
click at [217, 153] on textarea "· Action 1: Appoint orchestration team · Action 5: ECD subsidy innovations · Ac…" at bounding box center [314, 156] width 238 height 41
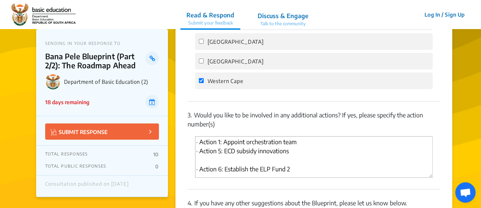
click at [218, 162] on textarea "· Action 1: Appoint orchestration team · Action 5: ECD subsidy innovations · Ac…" at bounding box center [314, 156] width 238 height 41
drag, startPoint x: 217, startPoint y: 168, endPoint x: 220, endPoint y: 163, distance: 5.8
click at [217, 168] on textarea "· Action 1: Appoint orchestration team · Action 5: ECD subsidy innovations · Ac…" at bounding box center [314, 156] width 238 height 41
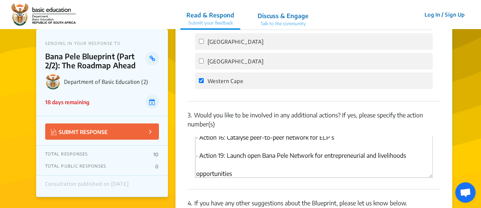
scroll to position [38, 0]
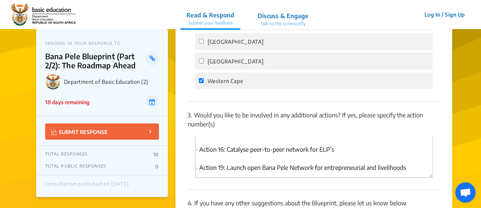
click at [222, 158] on textarea "· Action 1: Appoint orchestration team · Action 5: ECD subsidy innovations · Ac…" at bounding box center [314, 156] width 238 height 41
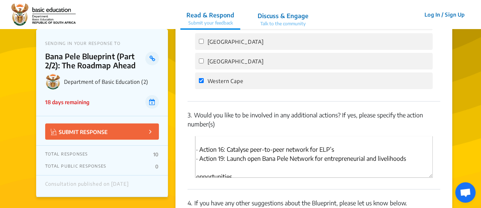
click at [226, 146] on textarea "· Action 1: Appoint orchestration team · Action 5: ECD subsidy innovations · Ac…" at bounding box center [314, 156] width 238 height 41
click at [226, 141] on textarea "· Action 1: Appoint orchestration team · Action 5: ECD subsidy innovations · Ac…" at bounding box center [314, 156] width 238 height 41
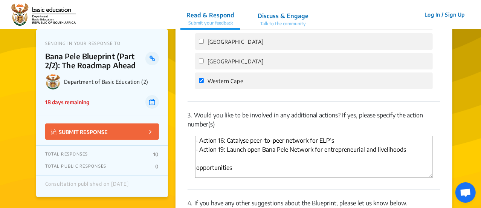
scroll to position [29, 0]
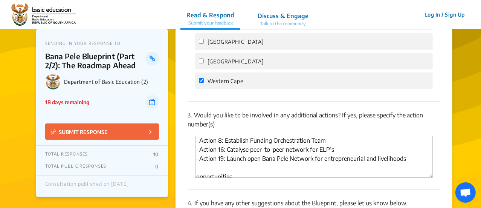
click at [239, 169] on textarea "· Action 1: Appoint orchestration team · Action 5: ECD subsidy innovations · Ac…" at bounding box center [314, 156] width 238 height 41
click at [196, 174] on textarea "· Action 1: Appoint orchestration team · Action 5: ECD subsidy innovations · Ac…" at bounding box center [314, 156] width 238 height 41
click at [203, 172] on textarea "· Action 1: Appoint orchestration team · Action 5: ECD subsidy innovations · Ac…" at bounding box center [314, 156] width 238 height 41
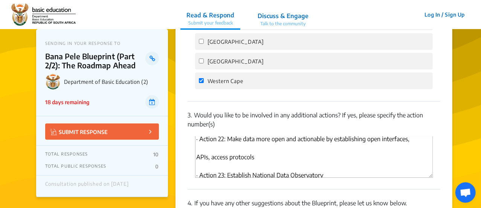
scroll to position [57, 0]
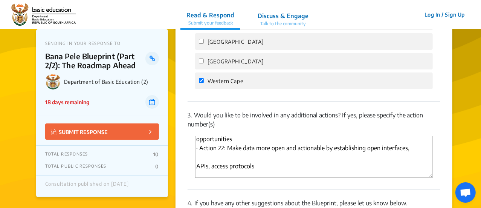
click at [286, 156] on textarea "· Action 1: Appoint orchestration team · Action 5: ECD subsidy innovations · Ac…" at bounding box center [314, 156] width 238 height 41
click at [198, 167] on textarea "· Action 1: Appoint orchestration team · Action 5: ECD subsidy innovations · Ac…" at bounding box center [314, 156] width 238 height 41
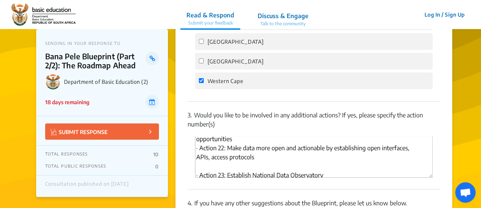
click at [205, 169] on textarea "· Action 1: Appoint orchestration team · Action 5: ECD subsidy innovations · Ac…" at bounding box center [314, 156] width 238 height 41
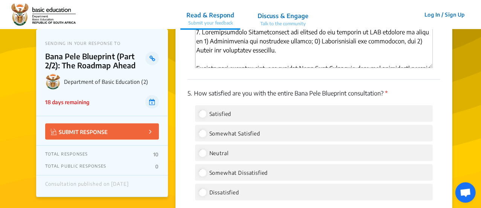
scroll to position [1659, 0]
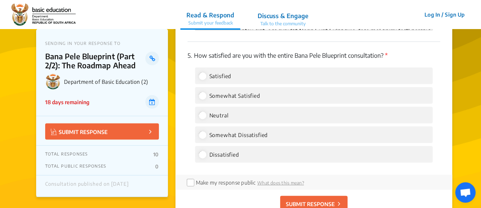
type textarea "· Action 1: Appoint orchestration team · Action 5: ECD subsidy innovations · Ac…"
click at [204, 92] on input "Somewhat Satisfied" at bounding box center [202, 95] width 7 height 7
radio input "true"
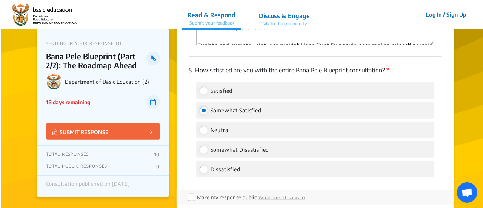
scroll to position [1772, 0]
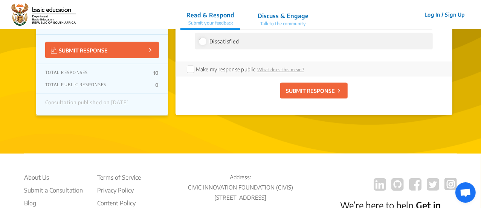
click at [315, 87] on p "SUBMIT RESPONSE" at bounding box center [310, 91] width 49 height 8
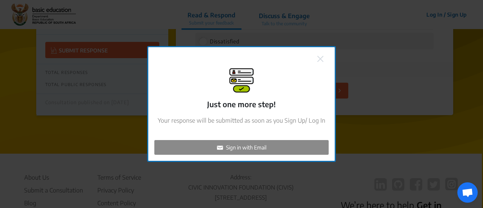
checkbox input "false"
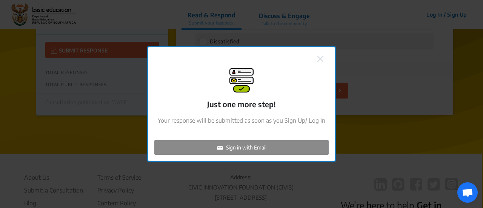
checkbox input "false"
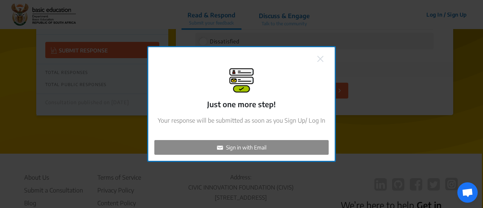
checkbox input "false"
click at [264, 148] on p "Sign in with Email" at bounding box center [246, 147] width 40 height 8
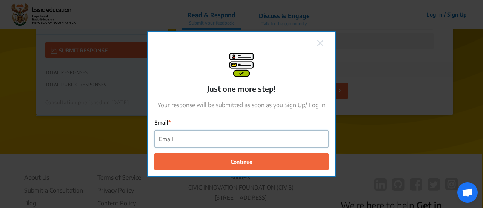
click at [267, 136] on input "Email" at bounding box center [241, 138] width 173 height 17
type input "zani@tcb.org.za"
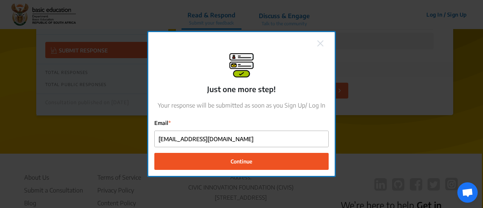
click at [248, 161] on span "Continue" at bounding box center [241, 161] width 22 height 8
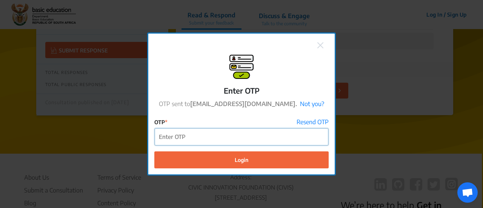
paste input "889151"
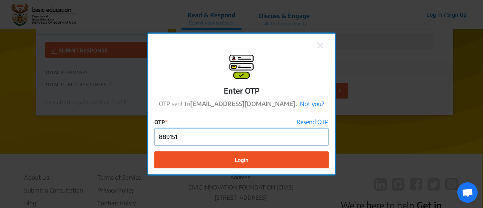
type input "889151"
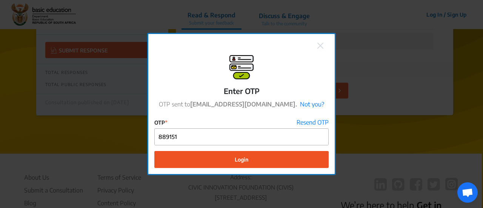
click at [243, 162] on span "Login" at bounding box center [242, 159] width 14 height 8
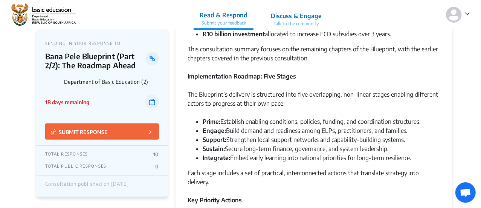
scroll to position [136, 0]
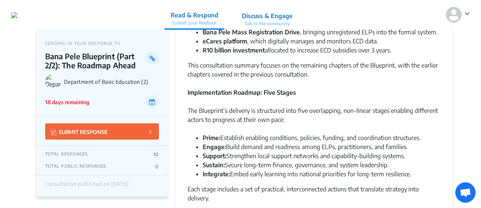
click at [102, 129] on p "SUBMIT RESPONSE" at bounding box center [79, 131] width 57 height 9
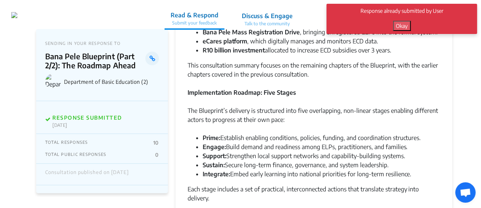
click at [408, 24] on button "Okay" at bounding box center [403, 26] width 18 height 10
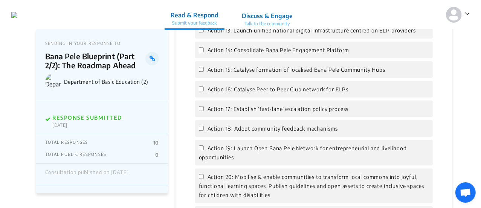
scroll to position [1018, 0]
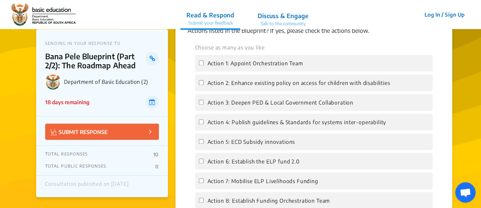
scroll to position [792, 0]
